Goal: Task Accomplishment & Management: Manage account settings

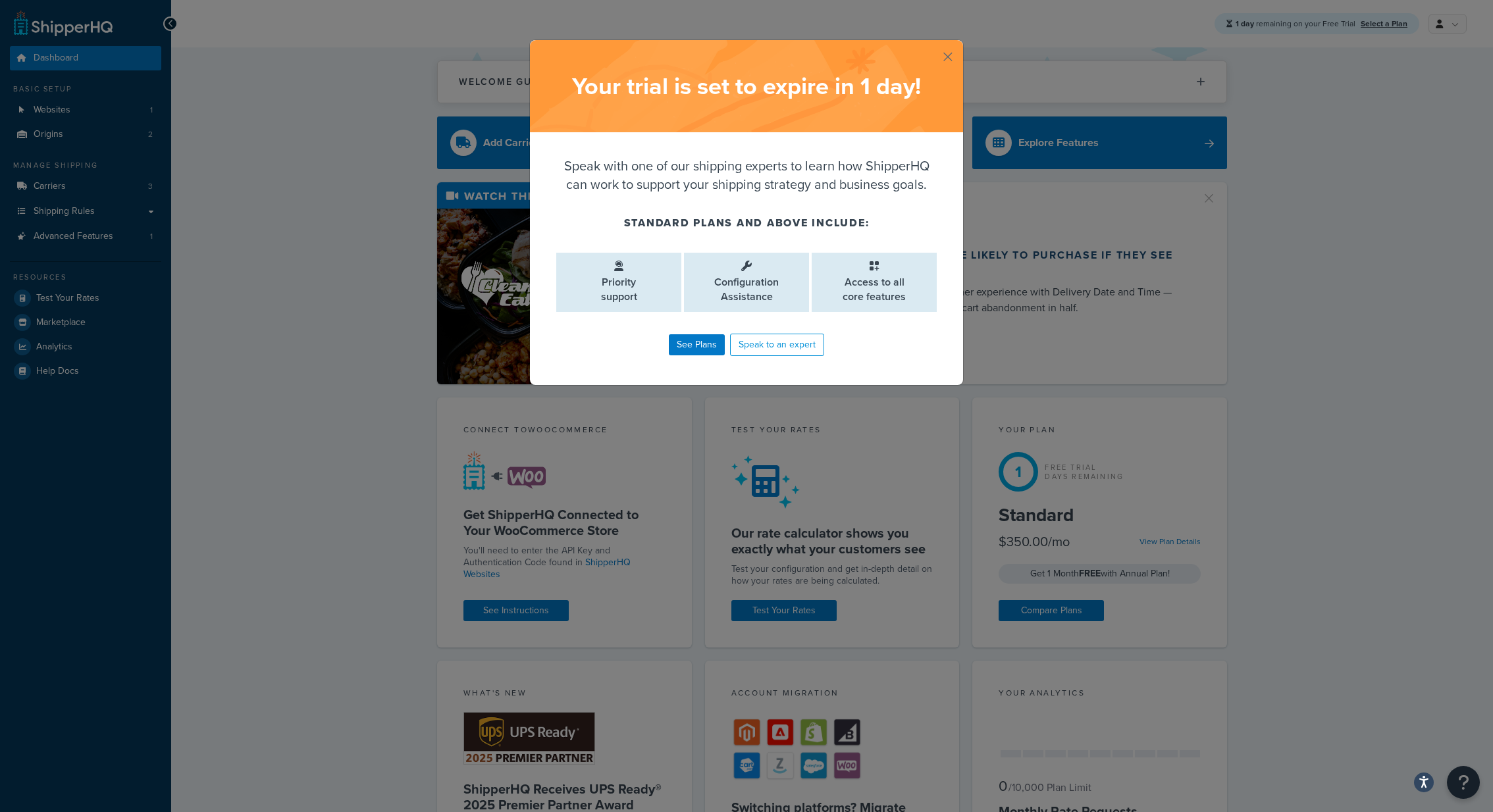
click at [959, 44] on button "button" at bounding box center [960, 41] width 3 height 3
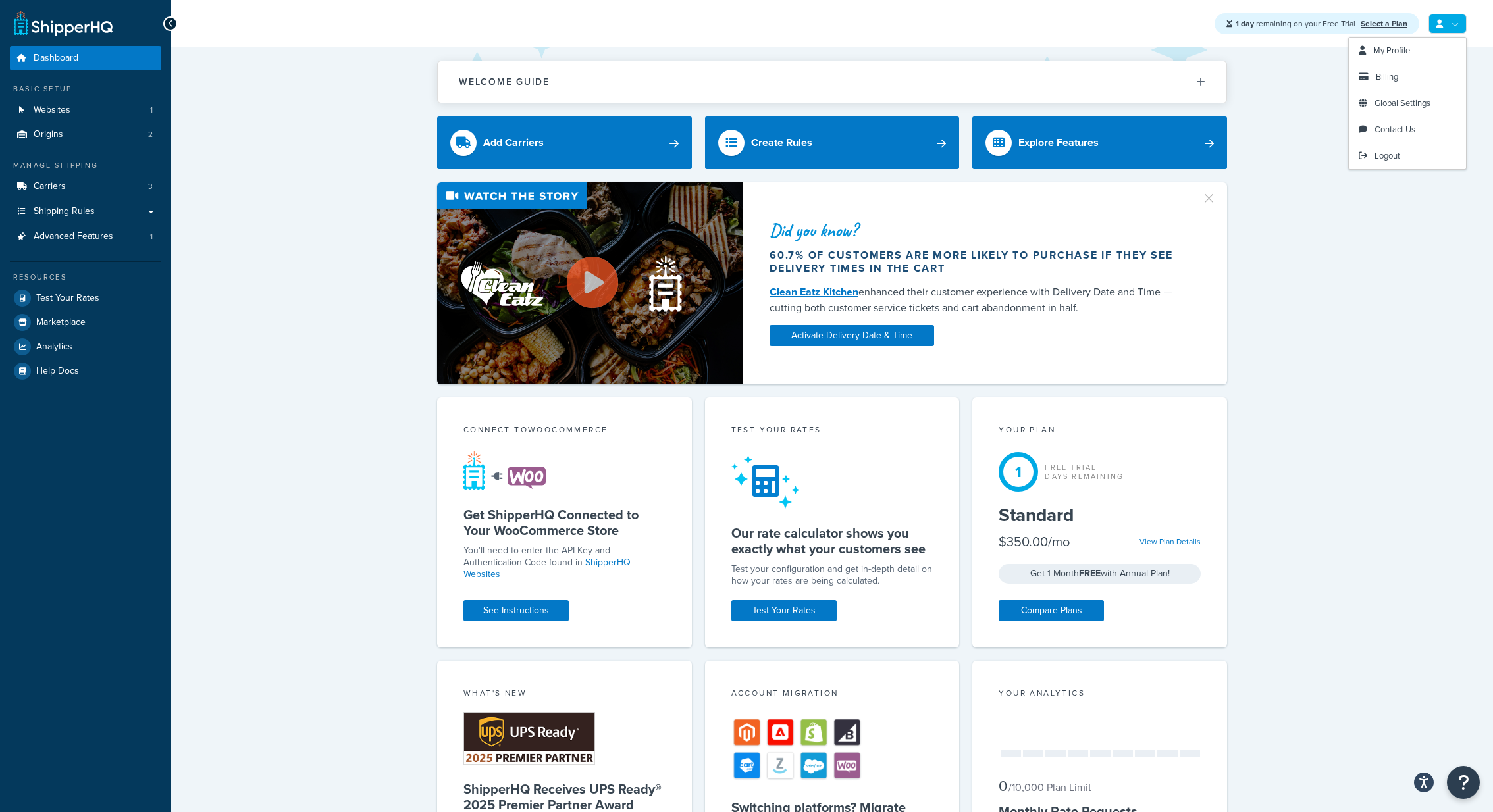
click at [1453, 14] on link at bounding box center [1447, 24] width 38 height 20
click at [1408, 78] on link "Billing" at bounding box center [1408, 77] width 118 height 27
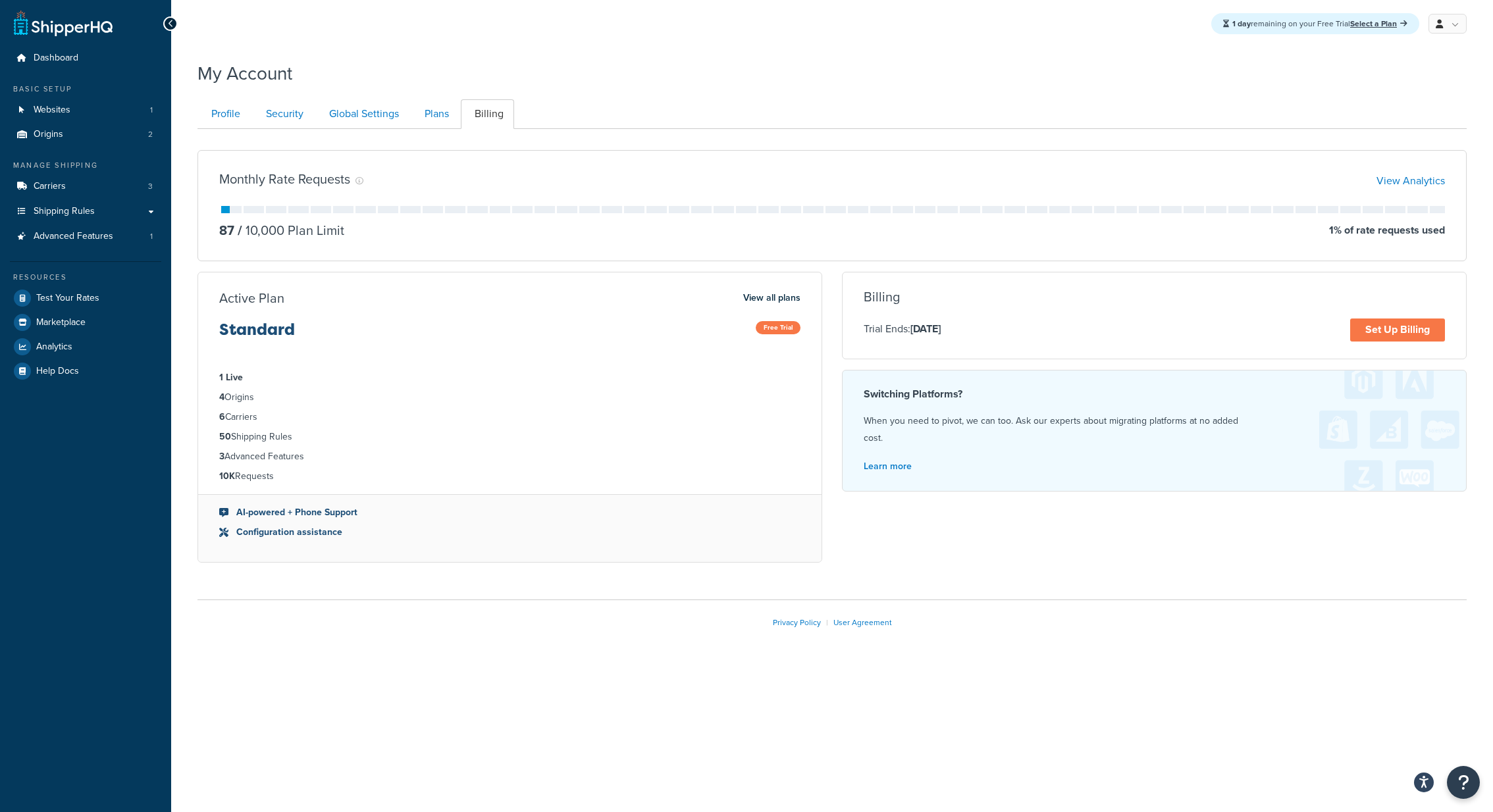
click at [862, 83] on div "My Account" at bounding box center [831, 70] width 1269 height 32
click at [98, 352] on link "Analytics" at bounding box center [85, 346] width 152 height 24
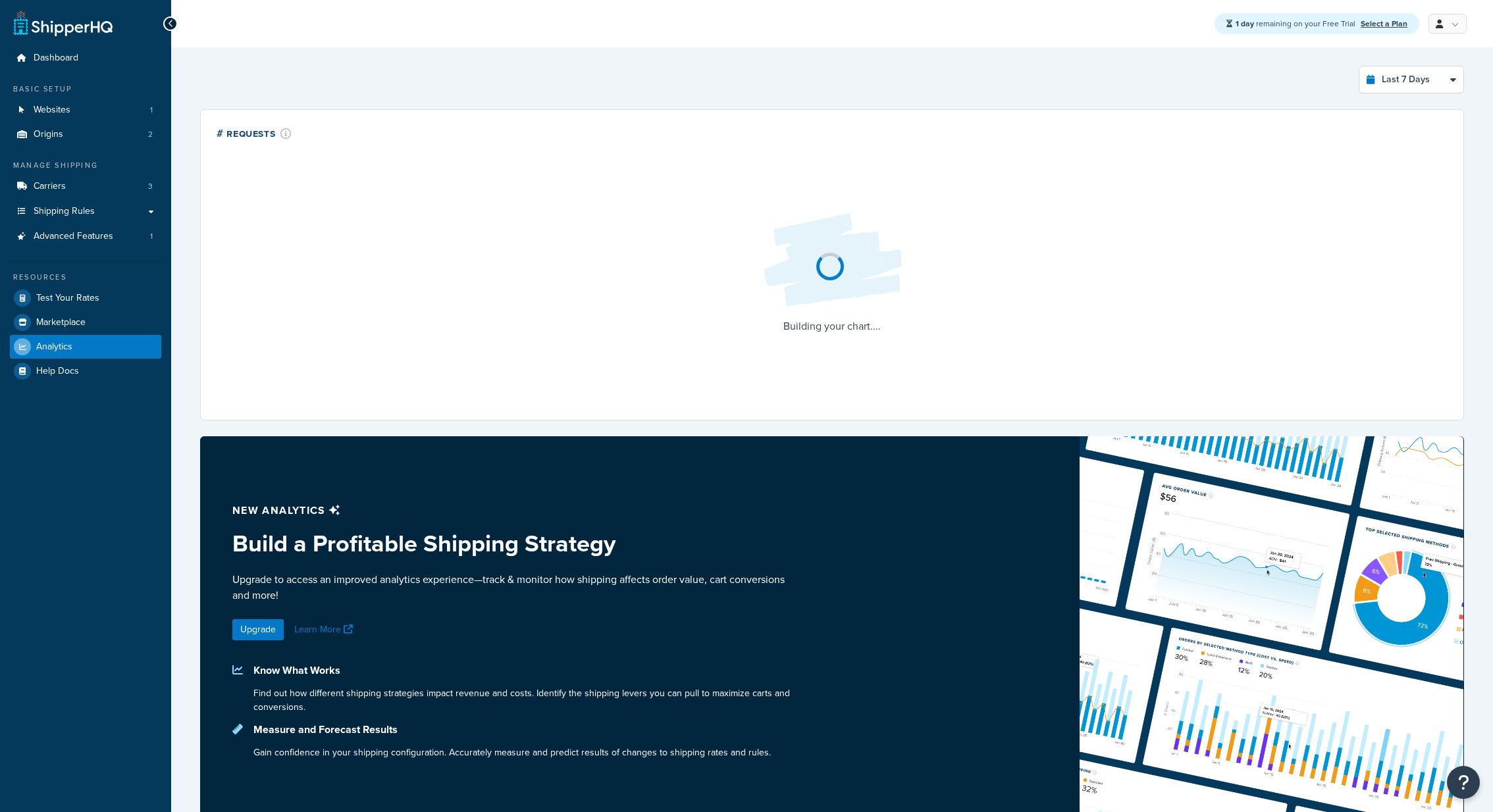
select select "last_7_days"
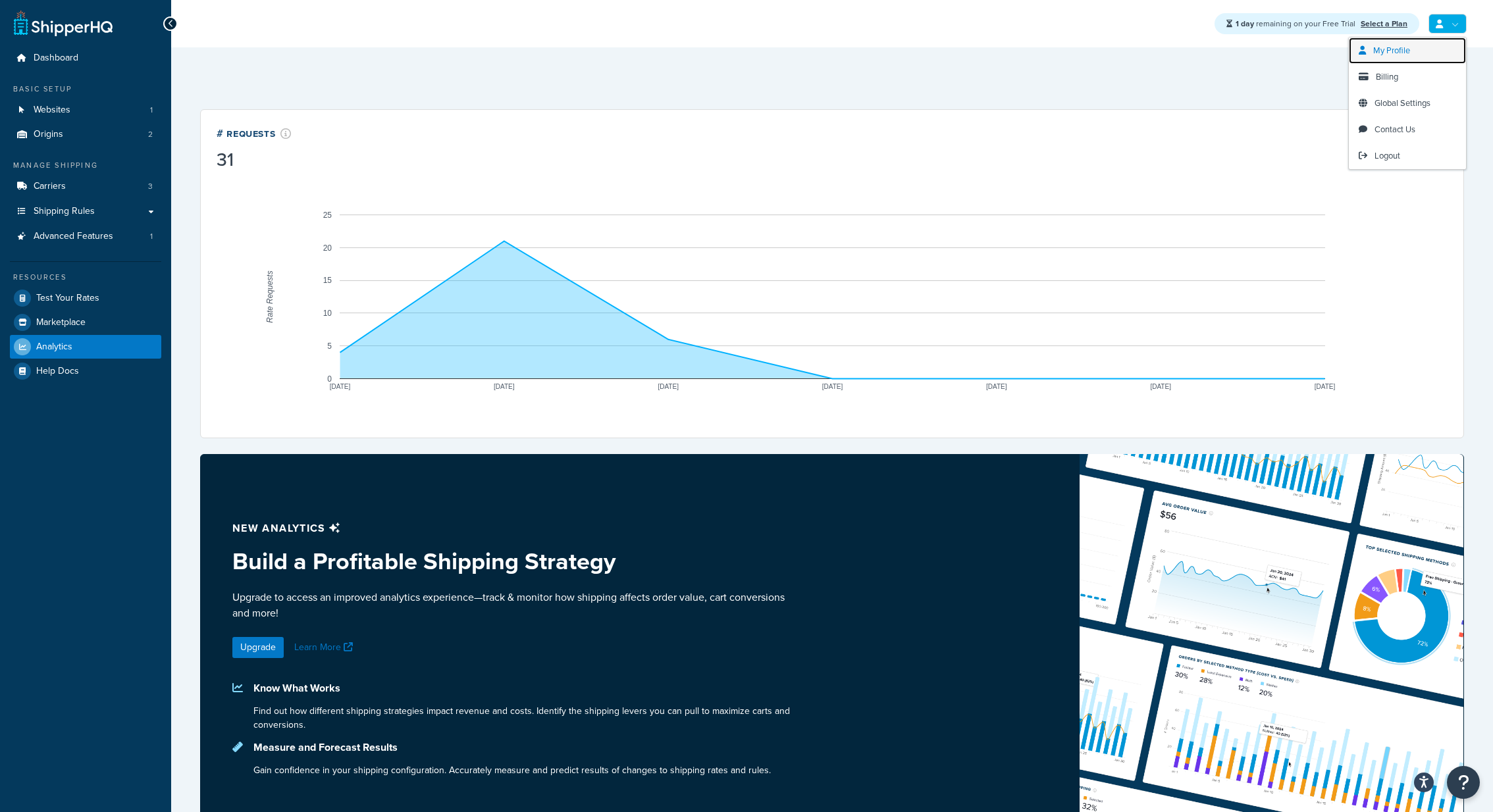
click at [1394, 52] on span "My Profile" at bounding box center [1391, 50] width 37 height 12
